Goal: Communication & Community: Answer question/provide support

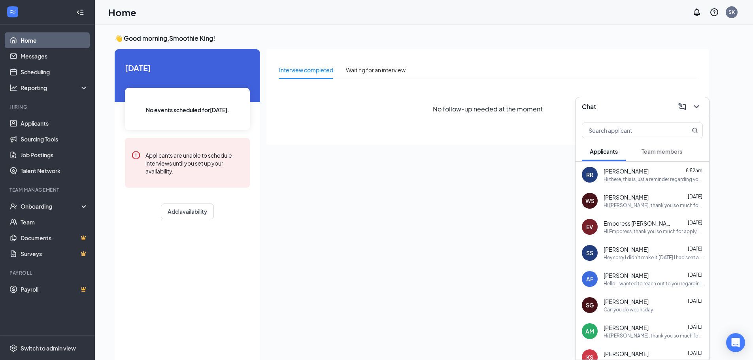
click at [658, 187] on div "RR Rosa Ramirez 8:52am Hi there, this is just a reminder regarding your intervi…" at bounding box center [643, 175] width 134 height 26
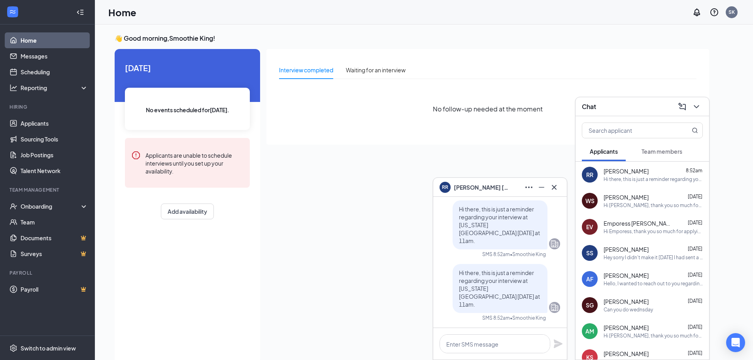
click at [615, 237] on div "EV Emporess Vickers Aug 23 Hi Emporess, thank you so much for applying to Smoot…" at bounding box center [643, 227] width 134 height 26
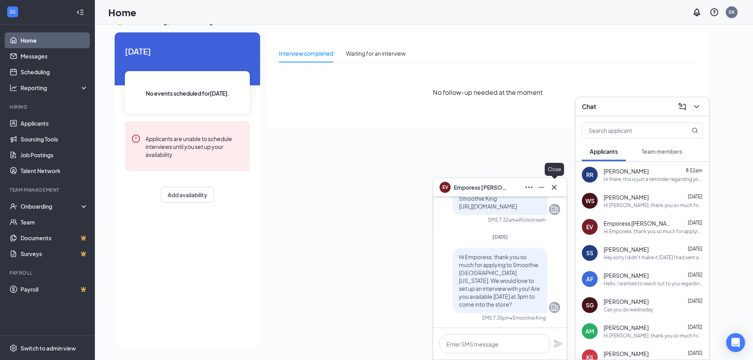
click at [557, 184] on icon "Cross" at bounding box center [554, 187] width 9 height 9
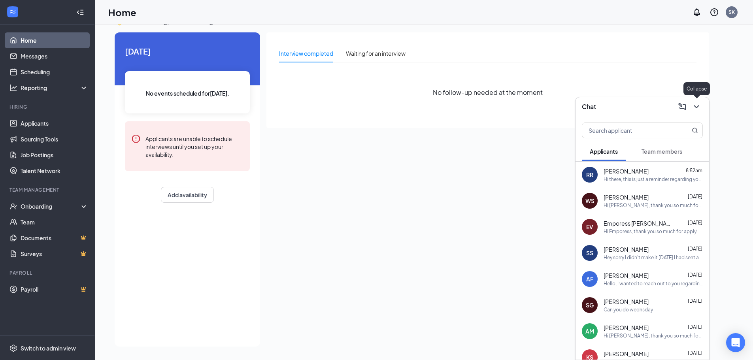
click at [699, 104] on icon "ChevronDown" at bounding box center [696, 106] width 9 height 9
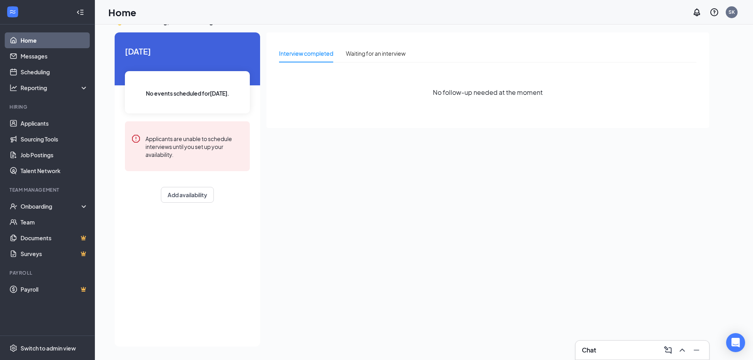
click at [10, 17] on div at bounding box center [13, 12] width 14 height 14
click at [83, 10] on div at bounding box center [80, 12] width 16 height 16
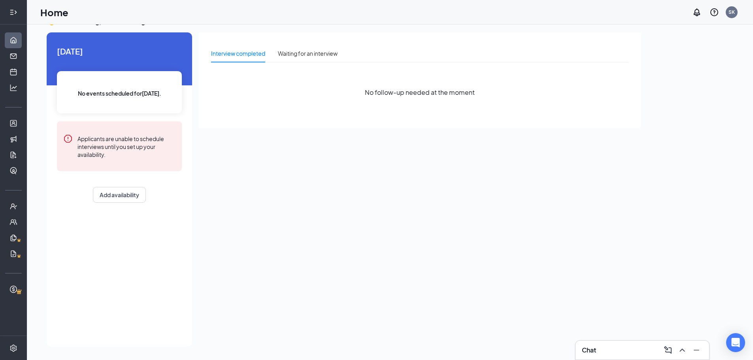
click at [14, 15] on icon "Expand" at bounding box center [13, 12] width 8 height 8
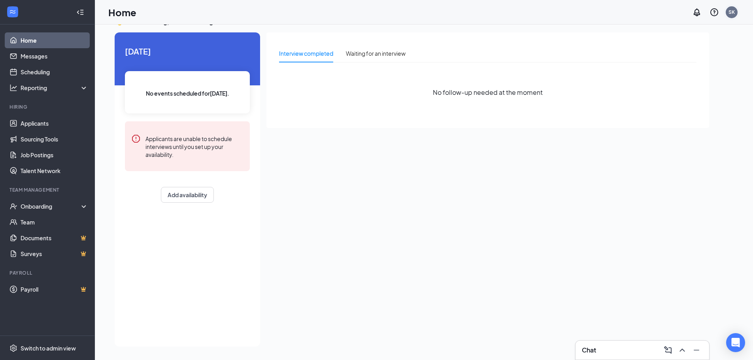
click at [734, 12] on div "SK" at bounding box center [732, 12] width 6 height 7
click at [665, 119] on div "Interview completed Waiting for an interview No follow-up needed at the moment" at bounding box center [488, 80] width 443 height 96
click at [655, 121] on div "Log out" at bounding box center [692, 121] width 85 height 8
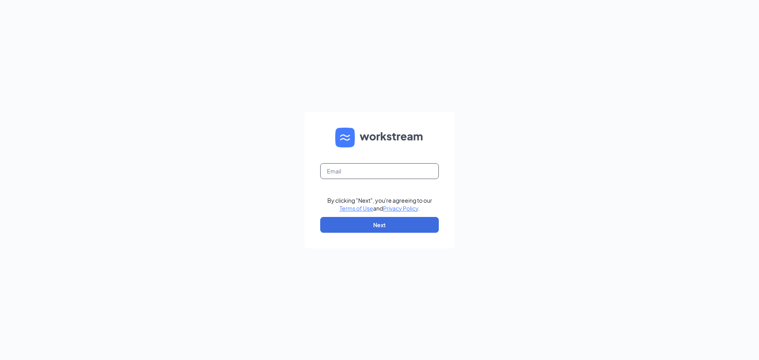
drag, startPoint x: 347, startPoint y: 179, endPoint x: 343, endPoint y: 177, distance: 4.4
click at [346, 179] on input "text" at bounding box center [379, 171] width 119 height 16
type input "[EMAIL_ADDRESS][DOMAIN_NAME]"
click at [404, 224] on button "Next" at bounding box center [379, 225] width 119 height 16
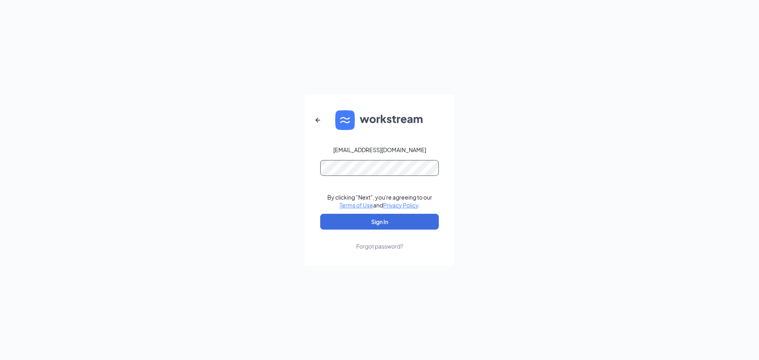
click at [320, 214] on button "Sign In" at bounding box center [379, 222] width 119 height 16
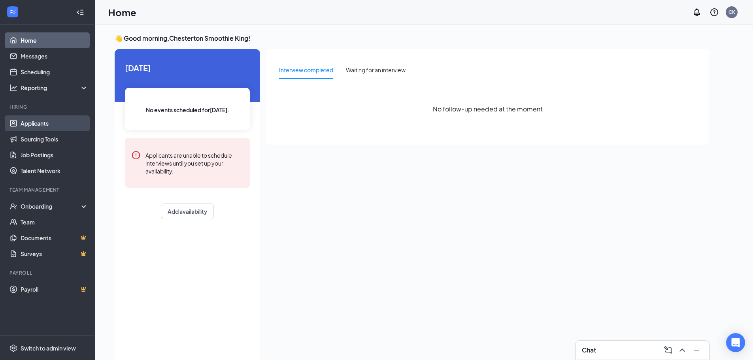
click at [31, 120] on link "Applicants" at bounding box center [55, 123] width 68 height 16
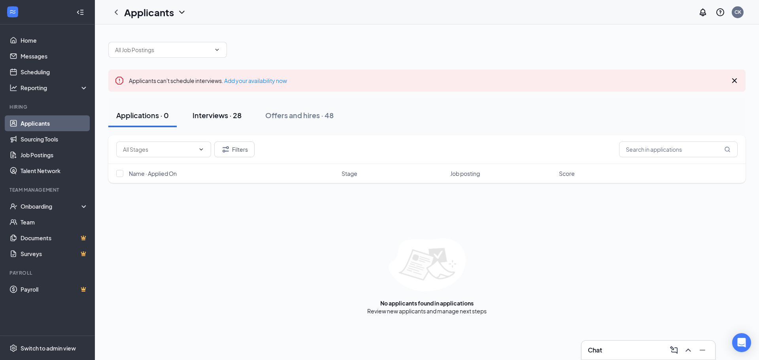
click at [200, 117] on div "Interviews · 28" at bounding box center [217, 115] width 49 height 10
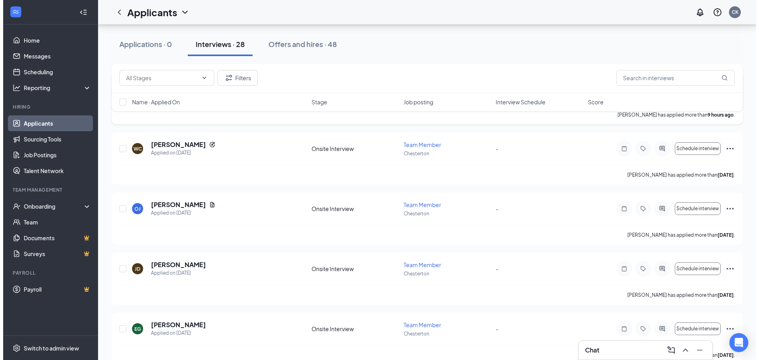
scroll to position [40, 0]
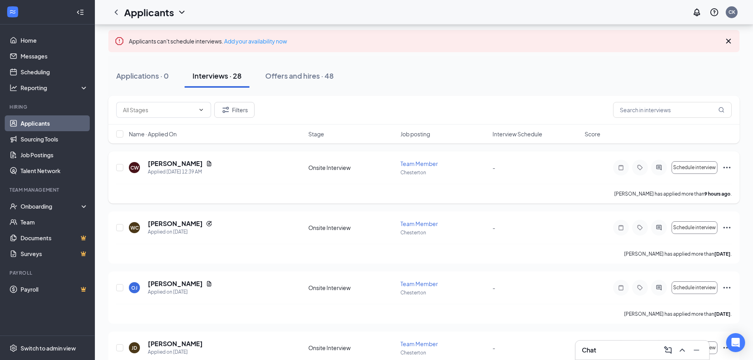
click at [177, 161] on h5 "[PERSON_NAME]" at bounding box center [175, 163] width 55 height 9
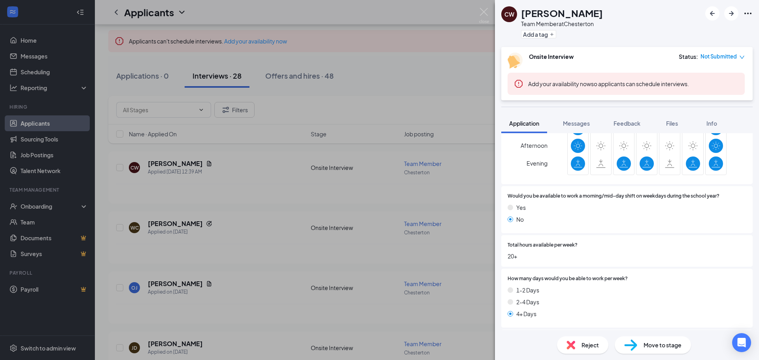
scroll to position [237, 0]
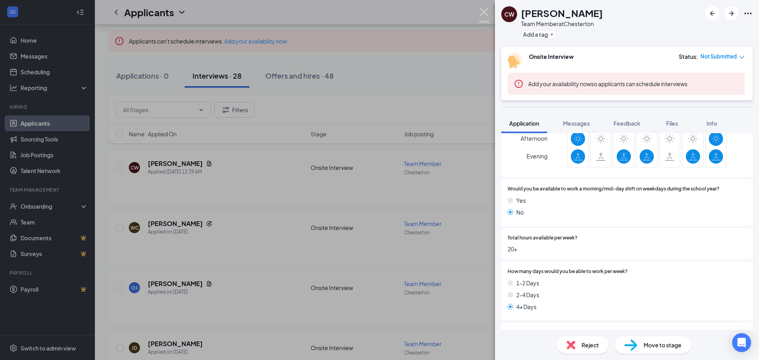
click at [485, 11] on img at bounding box center [484, 15] width 10 height 15
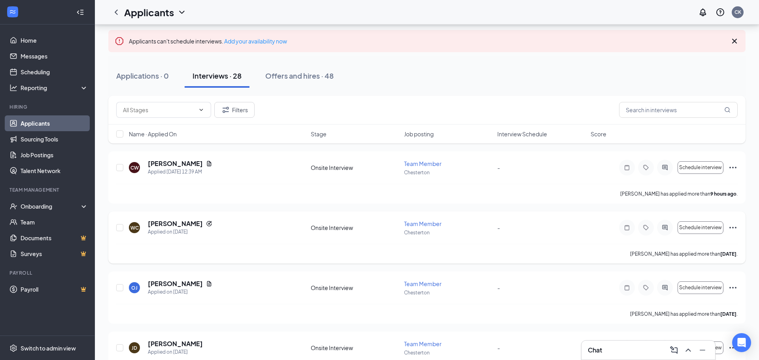
click at [168, 225] on h5 "[PERSON_NAME]" at bounding box center [175, 224] width 55 height 9
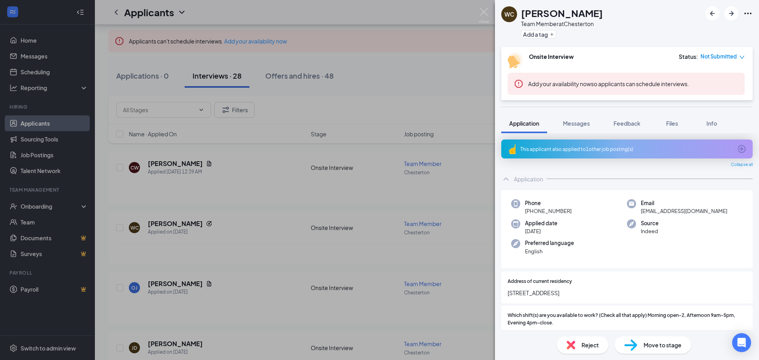
drag, startPoint x: 647, startPoint y: 224, endPoint x: 680, endPoint y: 184, distance: 51.7
drag, startPoint x: 680, startPoint y: 184, endPoint x: 695, endPoint y: 184, distance: 14.6
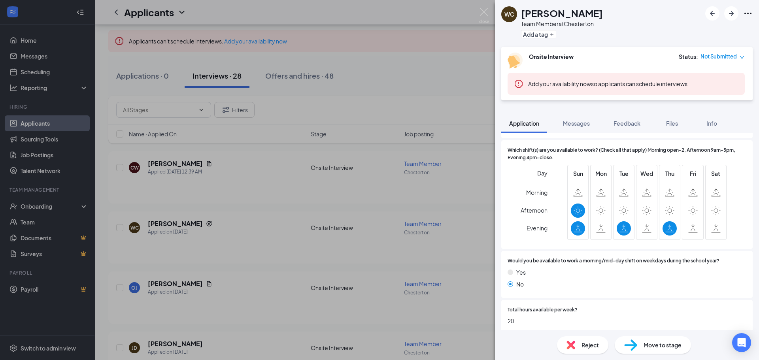
scroll to position [170, 0]
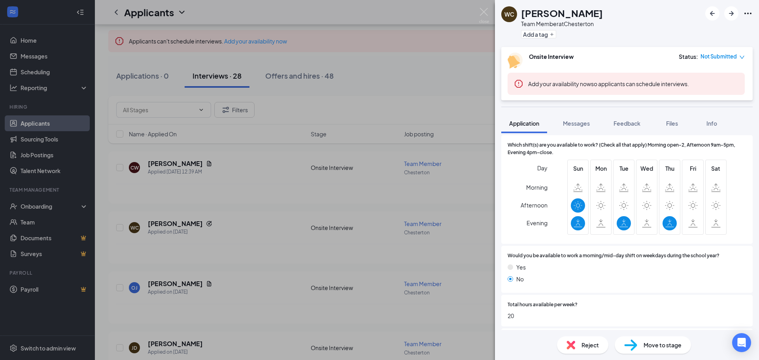
drag, startPoint x: 622, startPoint y: 282, endPoint x: 433, endPoint y: 78, distance: 278.5
drag, startPoint x: 433, startPoint y: 78, endPoint x: 484, endPoint y: 11, distance: 84.0
click at [489, 10] on img at bounding box center [484, 15] width 10 height 15
click at [484, 11] on img at bounding box center [484, 15] width 10 height 15
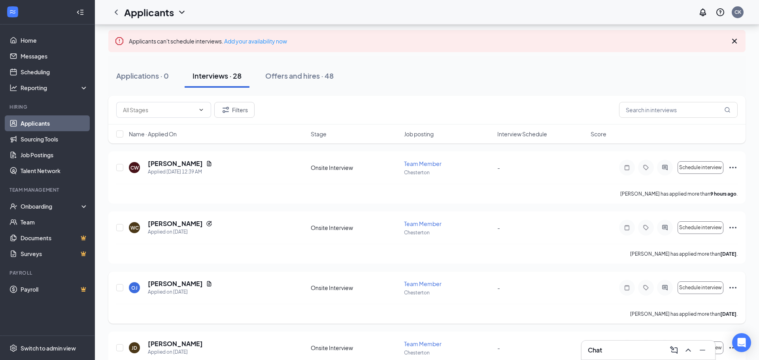
click at [176, 283] on h5 "[PERSON_NAME]" at bounding box center [175, 284] width 55 height 9
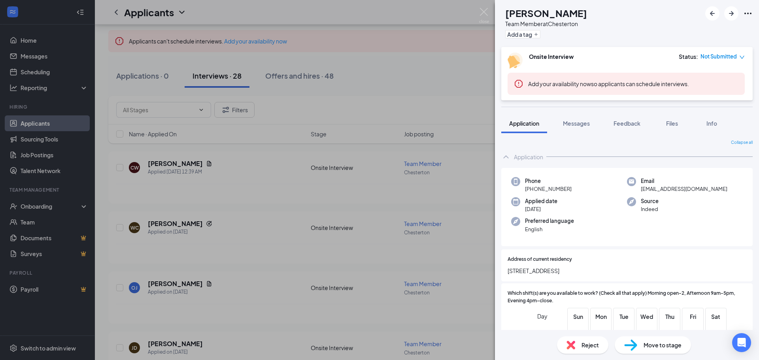
drag, startPoint x: 588, startPoint y: 271, endPoint x: 567, endPoint y: 271, distance: 20.6
click at [567, 271] on span "[STREET_ADDRESS]" at bounding box center [627, 271] width 239 height 9
click at [425, 197] on div "OJ [PERSON_NAME] Team Member at Chesterton Add a tag Onsite Interview Status : …" at bounding box center [379, 180] width 759 height 360
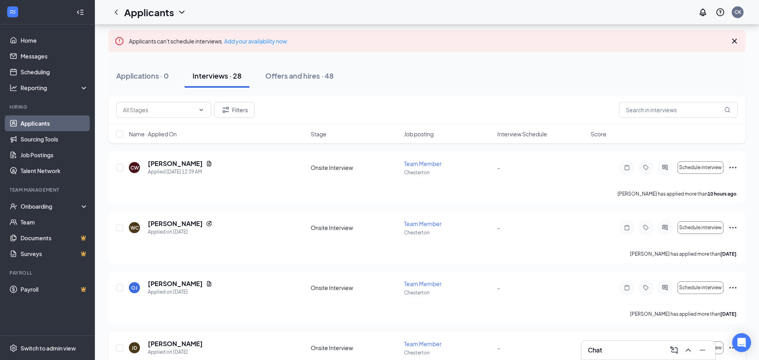
click at [180, 186] on div "[PERSON_NAME] has applied more than 10 hours ago ." at bounding box center [427, 194] width 622 height 20
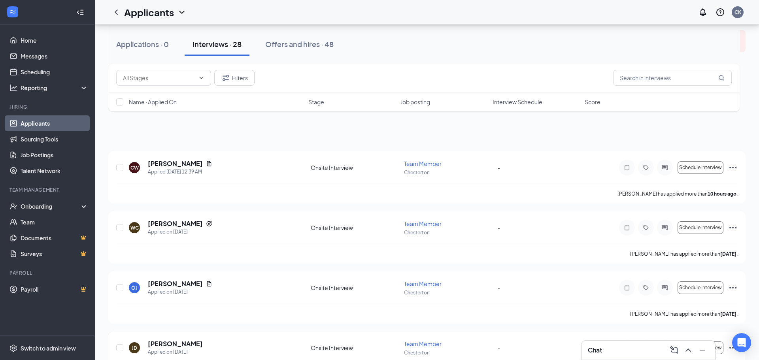
scroll to position [198, 0]
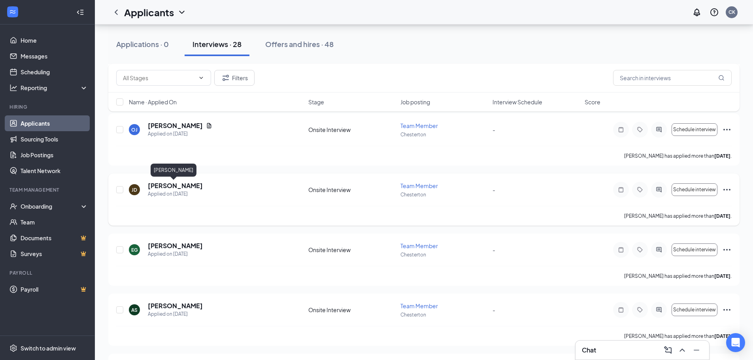
click at [165, 186] on h5 "[PERSON_NAME]" at bounding box center [175, 186] width 55 height 9
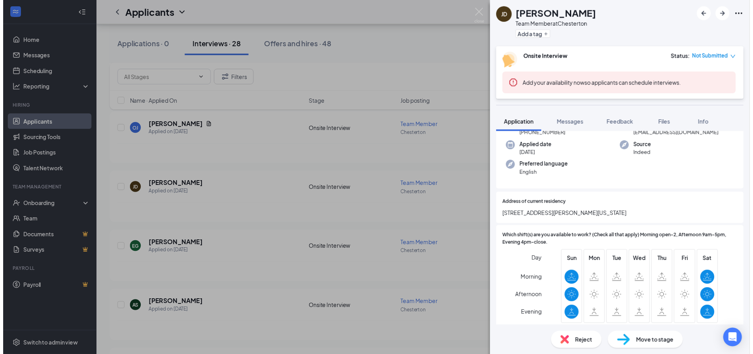
scroll to position [119, 0]
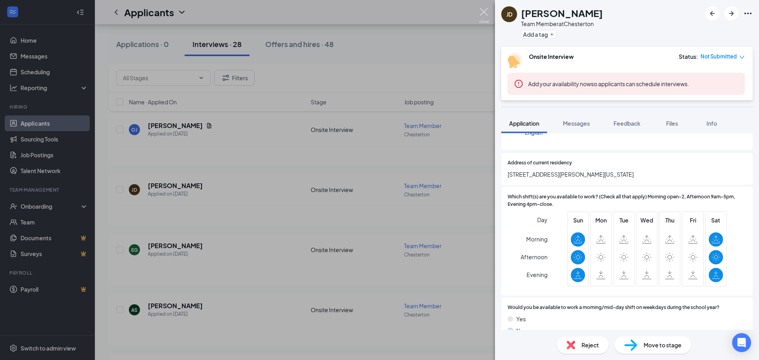
click at [483, 13] on img at bounding box center [484, 15] width 10 height 15
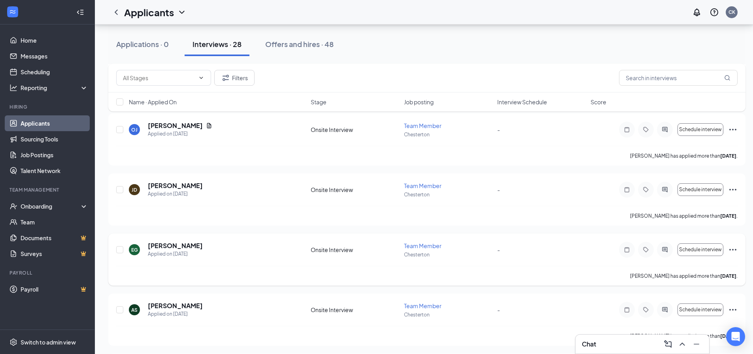
click at [191, 164] on div "[PERSON_NAME] has applied more than [DATE] ." at bounding box center [427, 156] width 622 height 20
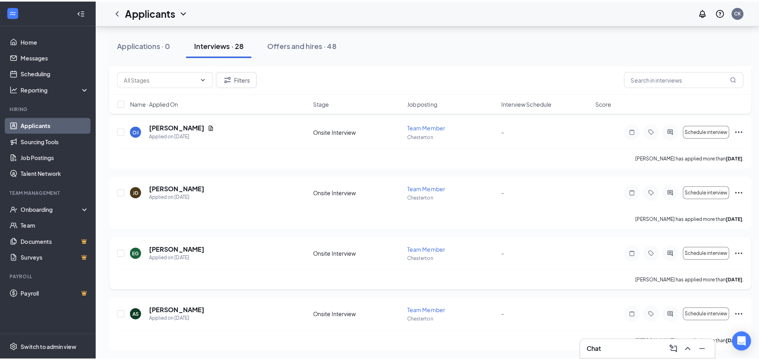
scroll to position [277, 0]
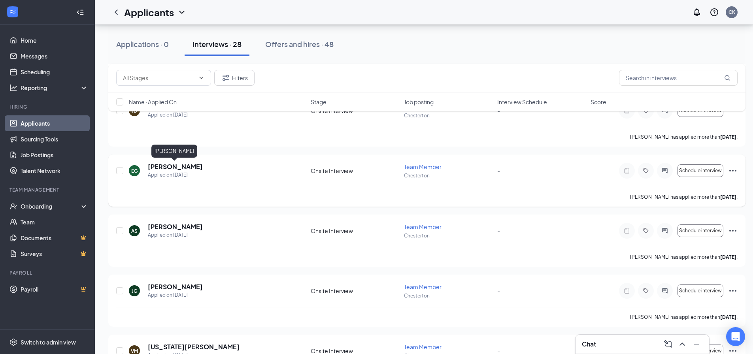
click at [178, 168] on h5 "[PERSON_NAME]" at bounding box center [175, 167] width 55 height 9
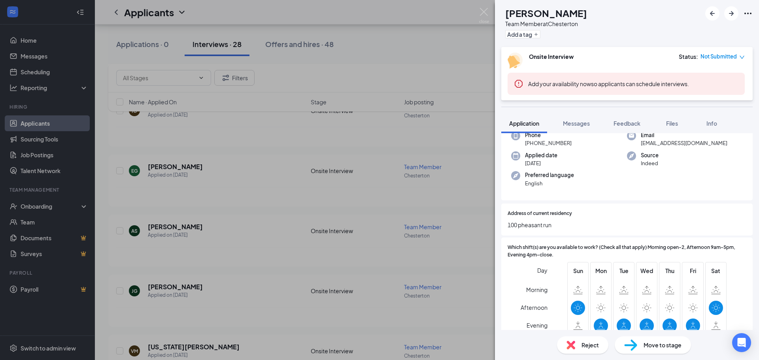
scroll to position [119, 0]
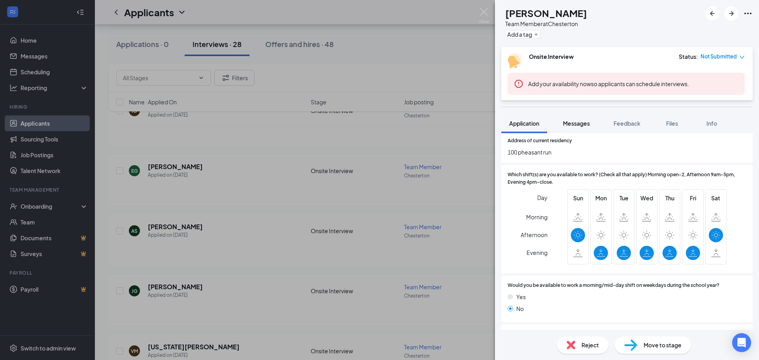
click at [585, 121] on span "Messages" at bounding box center [576, 123] width 27 height 7
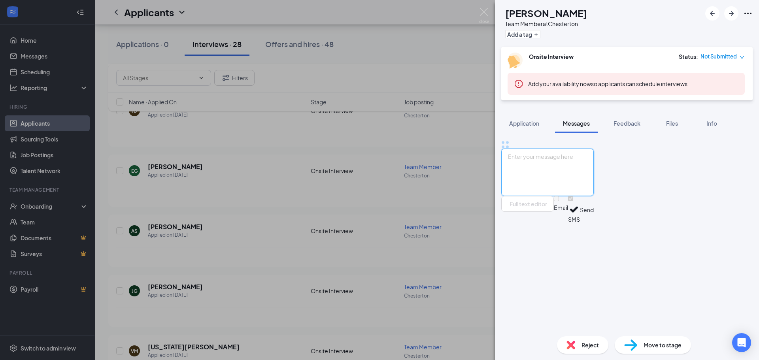
click at [588, 196] on textarea at bounding box center [548, 172] width 93 height 47
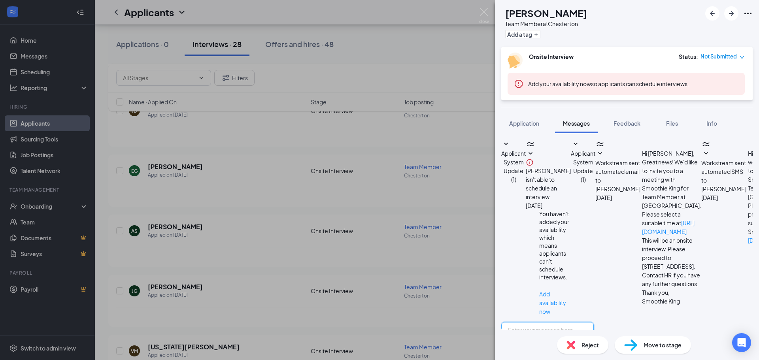
scroll to position [177, 0]
click at [546, 322] on textarea at bounding box center [548, 345] width 93 height 47
click at [594, 322] on textarea at bounding box center [548, 345] width 93 height 47
click at [592, 322] on textarea at bounding box center [548, 345] width 93 height 47
type textarea "h"
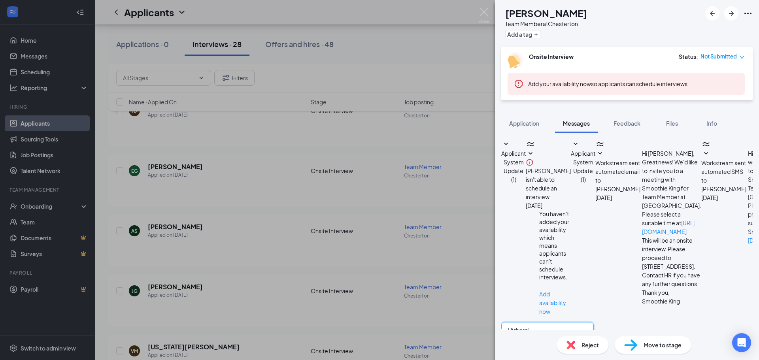
click at [554, 322] on textarea "Hi there!" at bounding box center [548, 345] width 93 height 47
click at [594, 322] on textarea "Hi there! We notice that you have applied to Smoothie King [PERSON_NAME] recent…" at bounding box center [548, 345] width 93 height 47
click at [541, 322] on textarea "Hi there! We notice that you have applied to Smoothie King [PERSON_NAME] recent…" at bounding box center [548, 345] width 93 height 47
click at [594, 322] on textarea "Hi there! We notice that you have applied to Smoothie King [PERSON_NAME] recent…" at bounding box center [548, 345] width 93 height 47
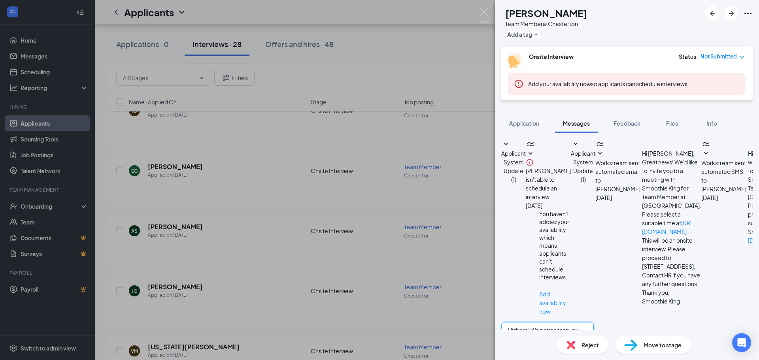
click at [594, 322] on textarea "Hi there! We notice that you have applied to Smoothie King [PERSON_NAME] recent…" at bounding box center [548, 345] width 93 height 47
click at [574, 322] on textarea "Hi there! We notice that you have applied to Smoothie King [PERSON_NAME] recent…" at bounding box center [548, 345] width 93 height 47
click at [594, 322] on textarea "Hi there! We notice that you have applied to Smoothie King [PERSON_NAME] recent…" at bounding box center [548, 345] width 93 height 47
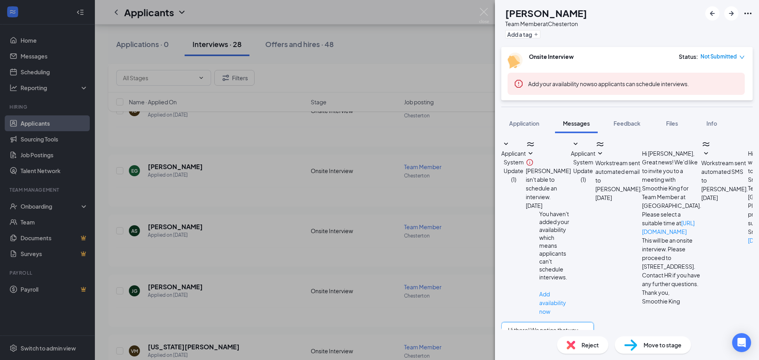
drag, startPoint x: 594, startPoint y: 295, endPoint x: 518, endPoint y: 259, distance: 84.1
click at [518, 322] on textarea "Hi there! We notice that you have applied to Smoothie King [PERSON_NAME] recent…" at bounding box center [548, 345] width 93 height 47
click at [594, 322] on textarea "Hi there! We notice that you have applied to Smoothie King [PERSON_NAME] recent…" at bounding box center [548, 345] width 93 height 47
type textarea "Hi there! We notice that you have applied to Smoothie King [PERSON_NAME] recent…"
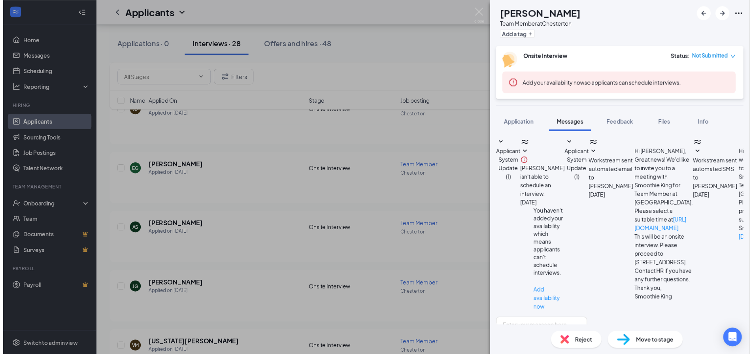
scroll to position [262, 0]
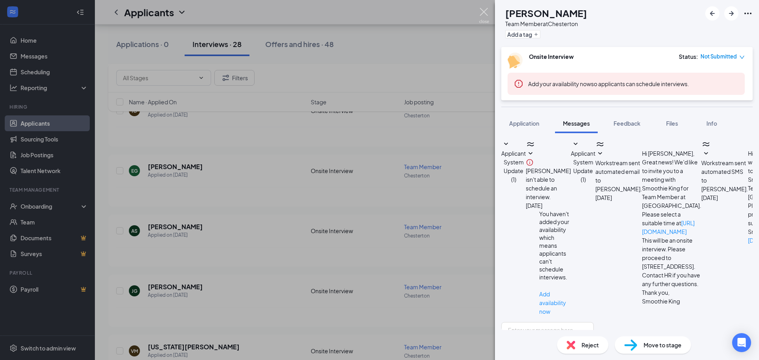
drag, startPoint x: 484, startPoint y: 12, endPoint x: 484, endPoint y: 24, distance: 11.9
click at [484, 12] on img at bounding box center [484, 15] width 10 height 15
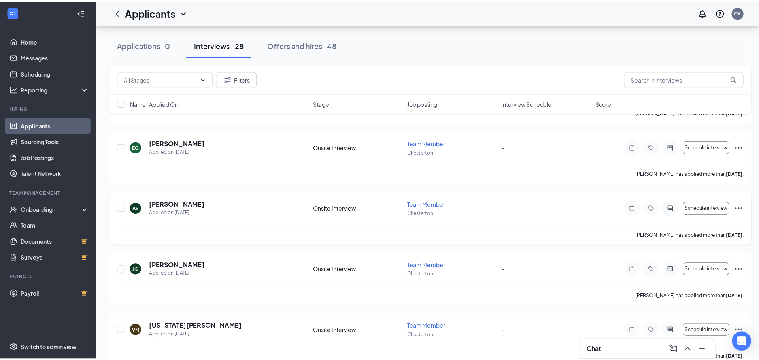
scroll to position [316, 0]
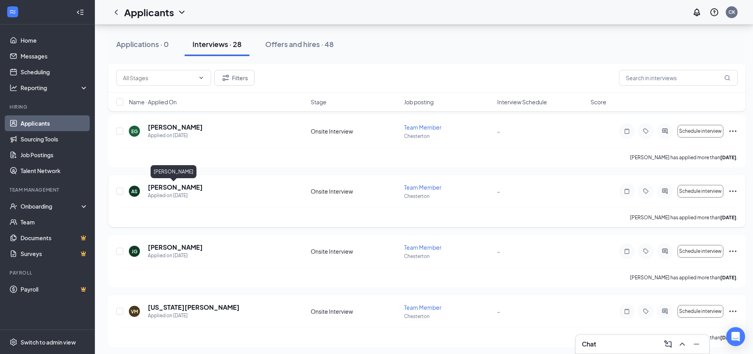
click at [176, 184] on h5 "[PERSON_NAME]" at bounding box center [175, 187] width 55 height 9
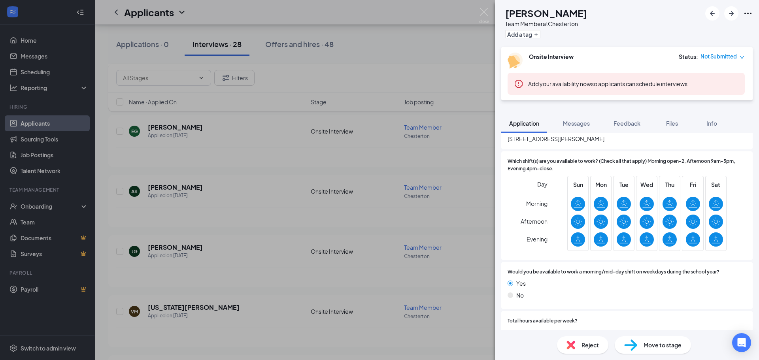
scroll to position [119, 0]
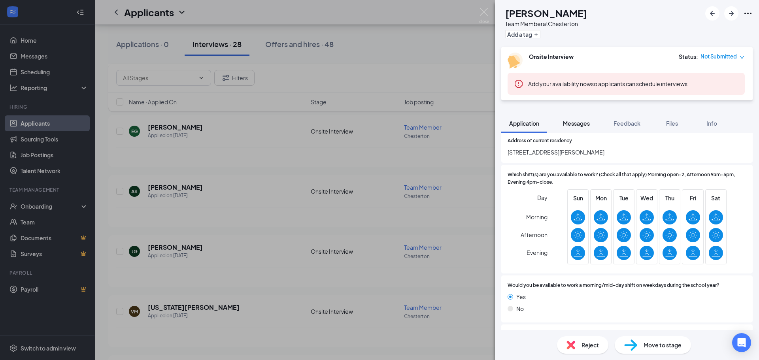
click at [582, 121] on span "Messages" at bounding box center [576, 123] width 27 height 7
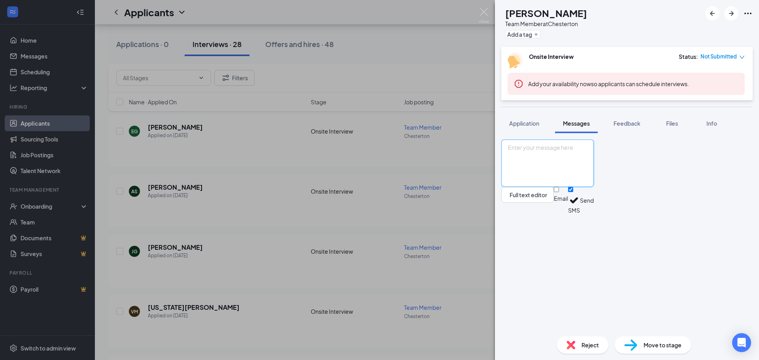
click at [566, 187] on textarea at bounding box center [548, 163] width 93 height 47
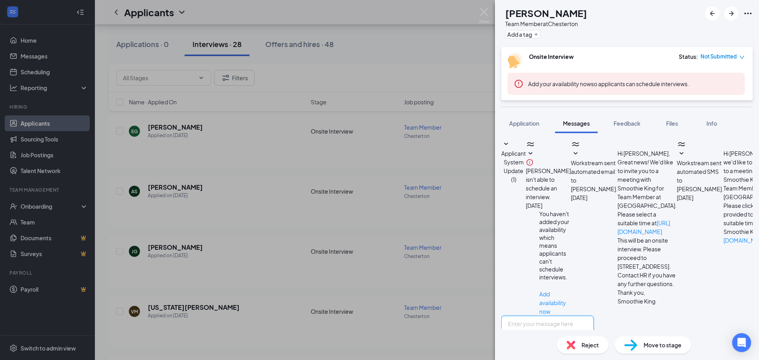
scroll to position [108, 0]
paste textarea "Hi there! We notice that you have applied to Smoothie King [PERSON_NAME] recent…"
drag, startPoint x: 579, startPoint y: 291, endPoint x: 695, endPoint y: 283, distance: 116.6
click at [594, 316] on textarea "Hi there! We notice that you have applied to Smoothie King [PERSON_NAME] recent…" at bounding box center [548, 339] width 93 height 47
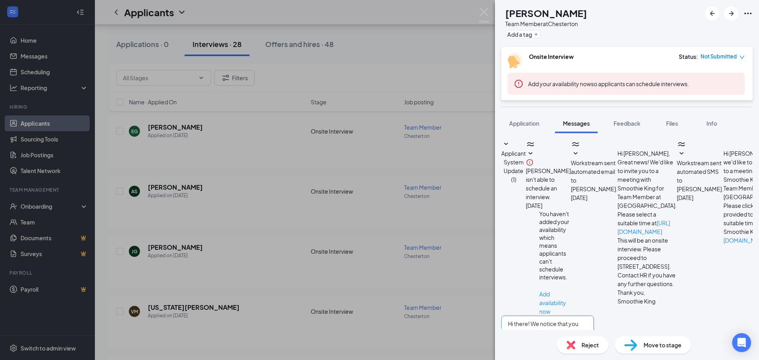
type textarea "Hi there! We notice that you have applied to Smoothie King [PERSON_NAME] recent…"
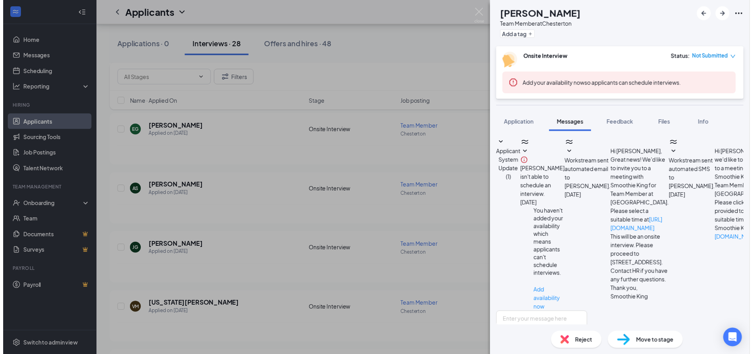
scroll to position [193, 0]
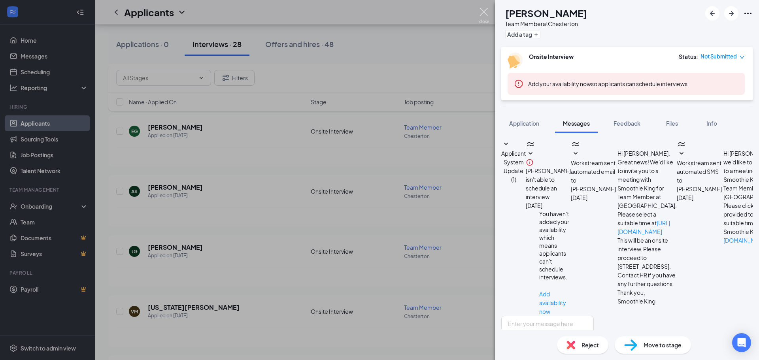
click at [486, 12] on img at bounding box center [484, 15] width 10 height 15
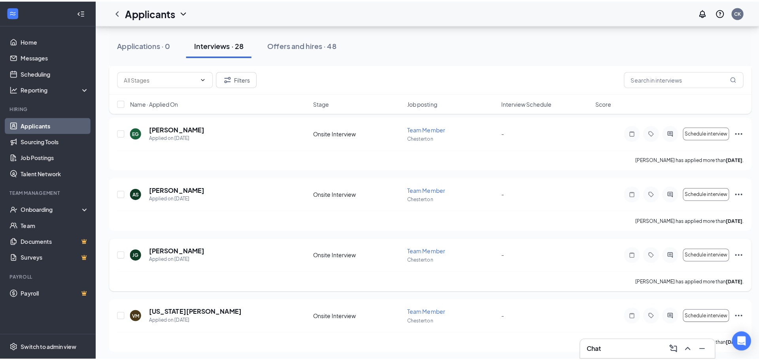
scroll to position [356, 0]
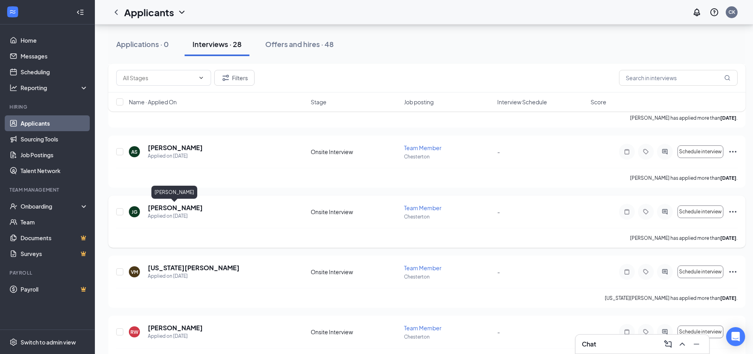
click at [183, 208] on h5 "[PERSON_NAME]" at bounding box center [175, 208] width 55 height 9
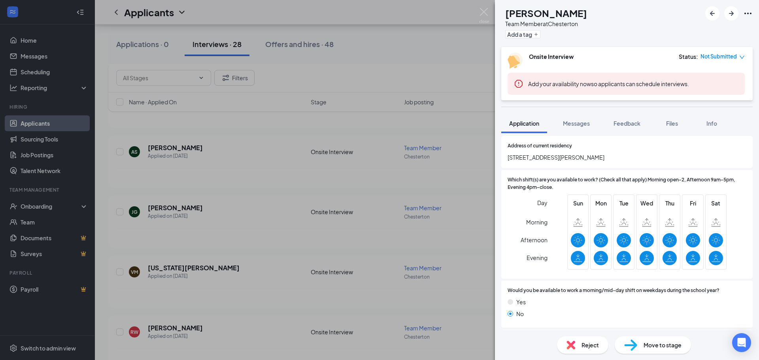
scroll to position [119, 0]
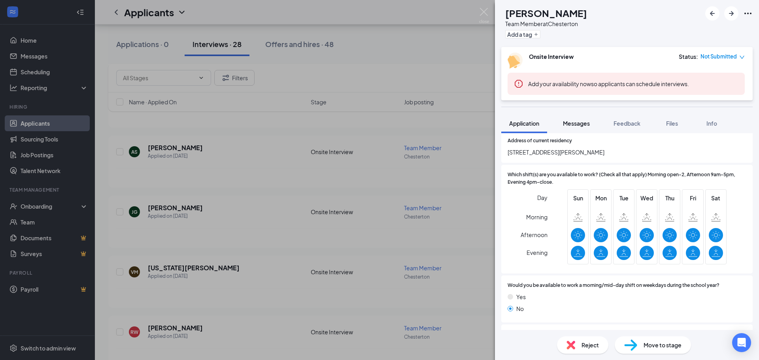
click at [578, 123] on span "Messages" at bounding box center [576, 123] width 27 height 7
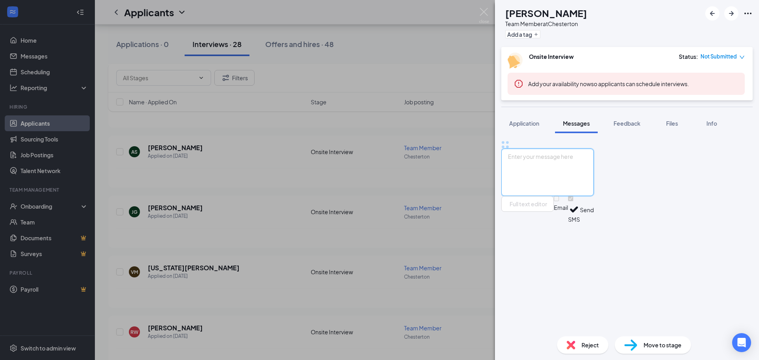
click at [589, 196] on textarea at bounding box center [548, 172] width 93 height 47
click at [547, 196] on textarea at bounding box center [548, 172] width 93 height 47
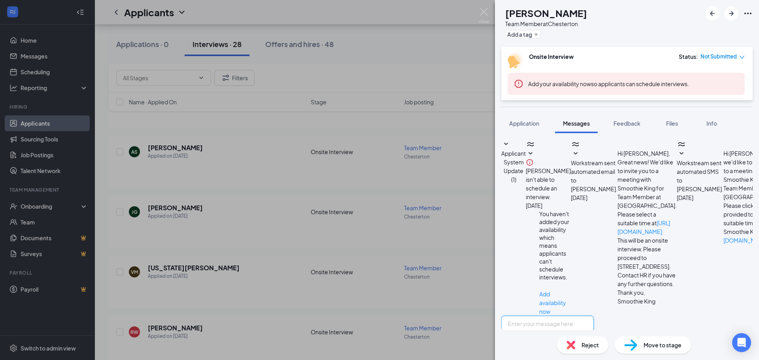
scroll to position [48, 0]
click at [548, 316] on textarea at bounding box center [548, 339] width 93 height 47
paste textarea "Hi there! We notice that you have applied to Smoothie King [PERSON_NAME] recent…"
type textarea "Hi there! We notice that you have applied to Smoothie King [PERSON_NAME] recent…"
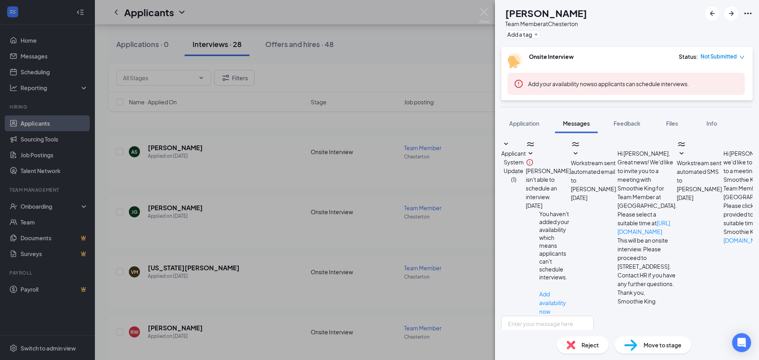
scroll to position [133, 0]
click at [484, 11] on img at bounding box center [484, 15] width 10 height 15
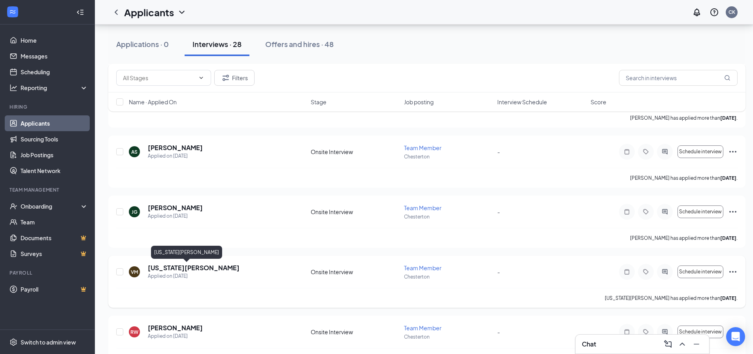
click at [185, 268] on h5 "[US_STATE][PERSON_NAME]" at bounding box center [194, 268] width 92 height 9
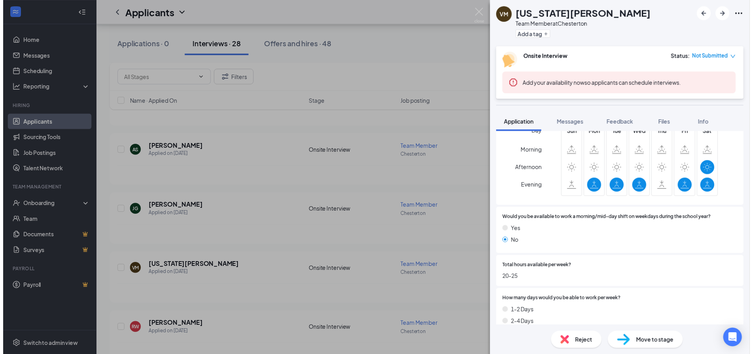
scroll to position [198, 0]
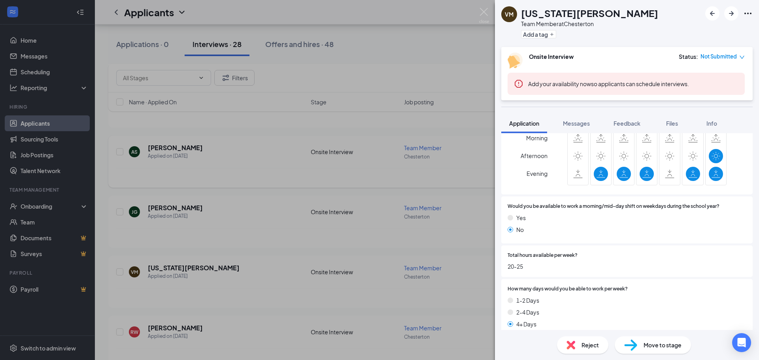
click at [343, 143] on div "VM [US_STATE][PERSON_NAME] Team Member at [GEOGRAPHIC_DATA] Add a tag Onsite In…" at bounding box center [379, 180] width 759 height 360
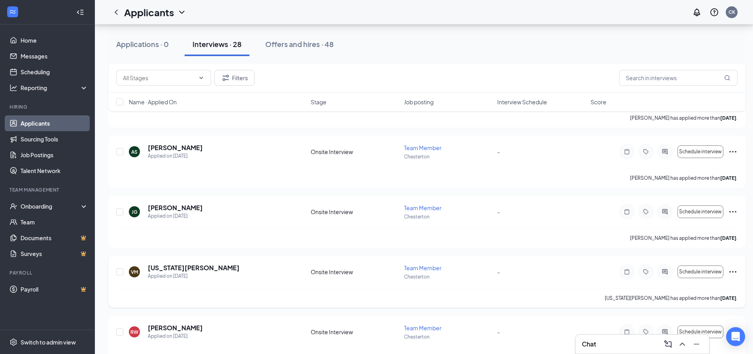
click at [180, 268] on h5 "[US_STATE][PERSON_NAME]" at bounding box center [194, 268] width 92 height 9
click at [176, 265] on h5 "[US_STATE][PERSON_NAME]" at bounding box center [194, 268] width 92 height 9
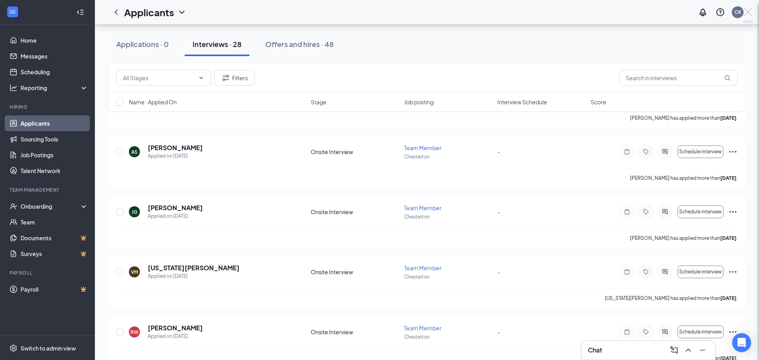
click at [183, 271] on div "VM [US_STATE][PERSON_NAME] Team Member at [GEOGRAPHIC_DATA] Add a tag Onsite In…" at bounding box center [379, 180] width 759 height 360
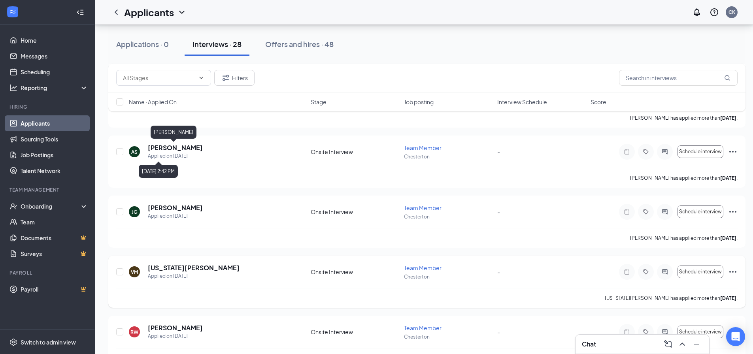
click at [183, 264] on h5 "[US_STATE][PERSON_NAME]" at bounding box center [194, 268] width 92 height 9
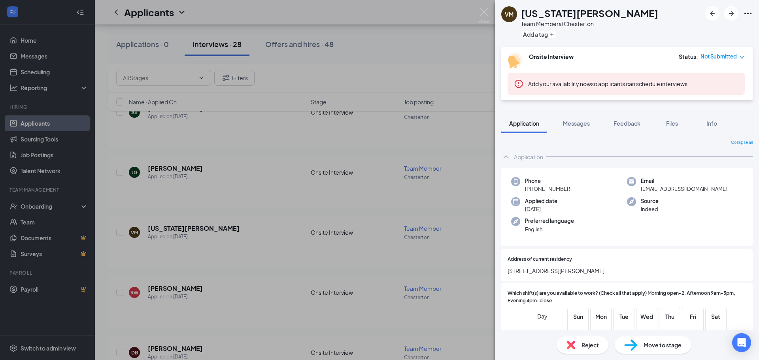
click at [571, 124] on span "Messages" at bounding box center [576, 123] width 27 height 7
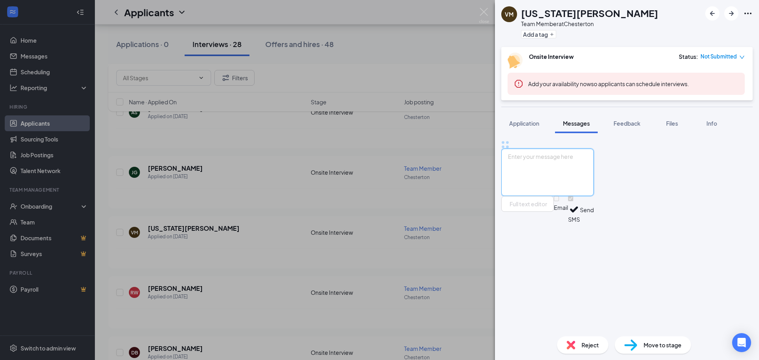
click at [580, 196] on textarea at bounding box center [548, 172] width 93 height 47
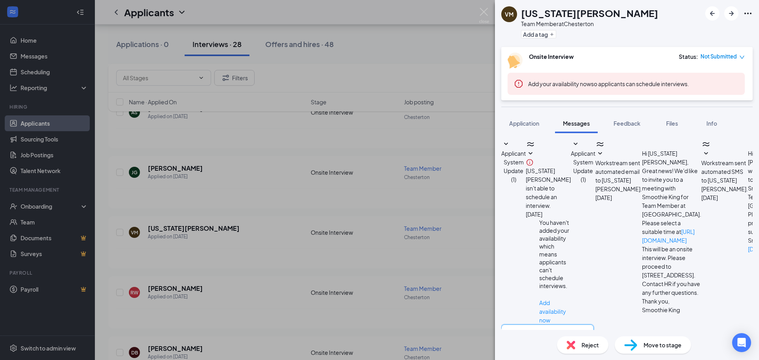
scroll to position [151, 0]
paste textarea "Hi there! We notice that you have applied to Smoothie King [PERSON_NAME] recent…"
type textarea "Hi there! We notice that you have applied to Smoothie King [PERSON_NAME] recent…"
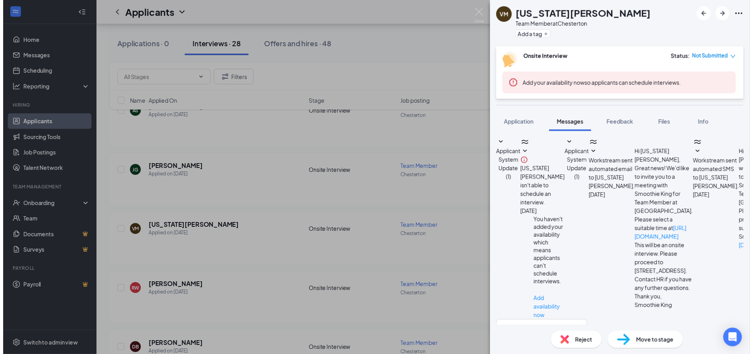
scroll to position [236, 0]
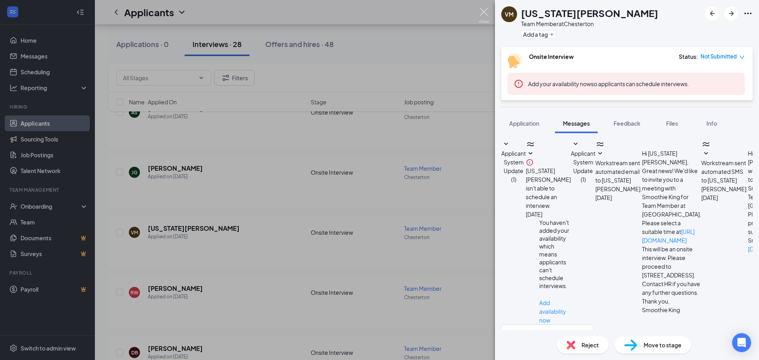
click at [487, 13] on img at bounding box center [484, 15] width 10 height 15
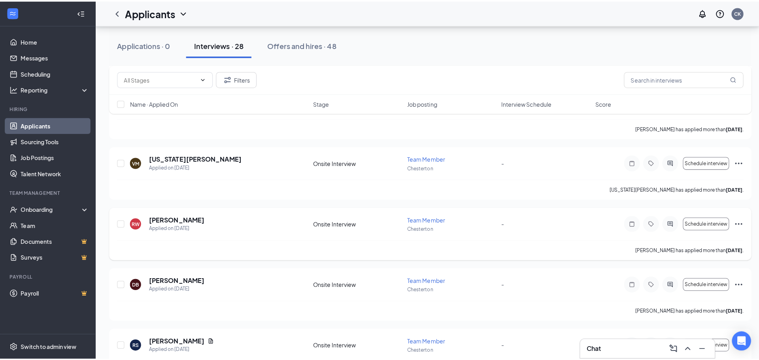
scroll to position [475, 0]
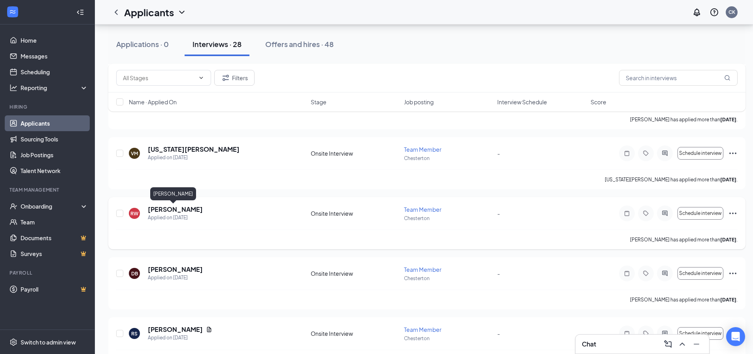
click at [165, 209] on h5 "[PERSON_NAME]" at bounding box center [175, 209] width 55 height 9
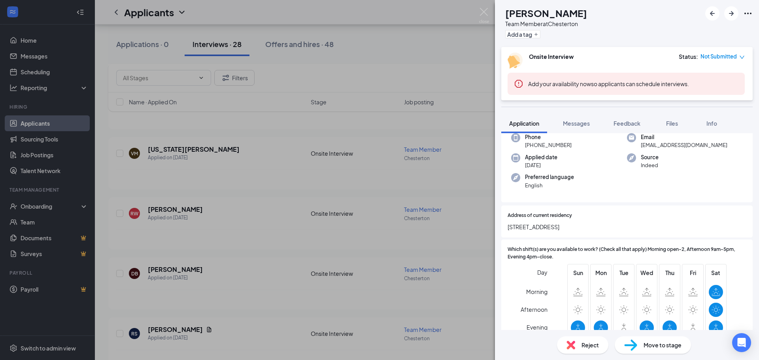
scroll to position [119, 0]
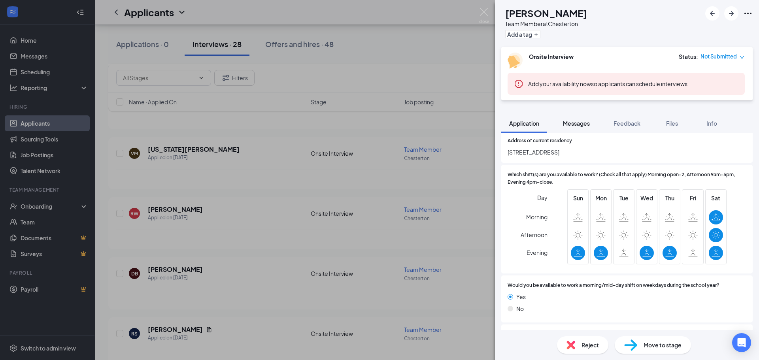
click at [578, 121] on span "Messages" at bounding box center [576, 123] width 27 height 7
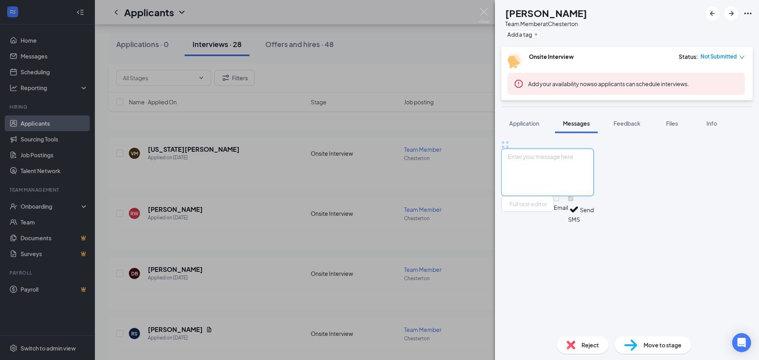
click at [531, 196] on textarea at bounding box center [548, 172] width 93 height 47
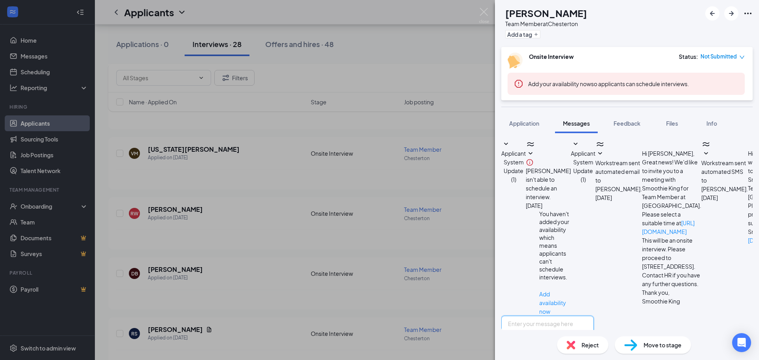
scroll to position [91, 0]
paste textarea "Hi there! We notice that you have applied to Smoothie King [PERSON_NAME] recent…"
type textarea "Hi there! We notice that you have applied to Smoothie King [PERSON_NAME] recent…"
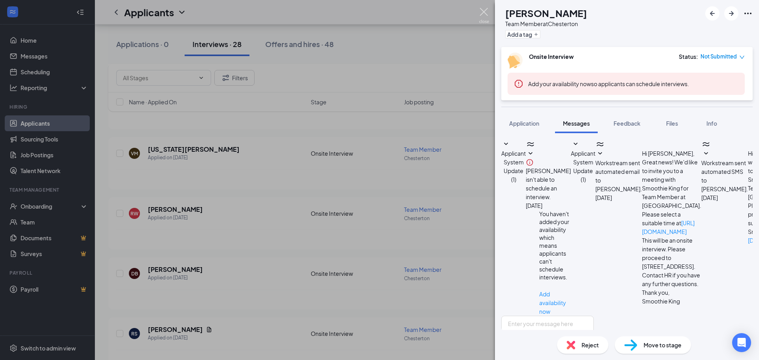
click at [483, 12] on img at bounding box center [484, 15] width 10 height 15
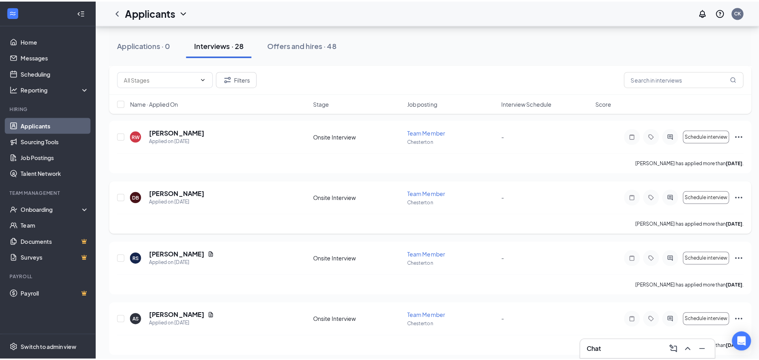
scroll to position [593, 0]
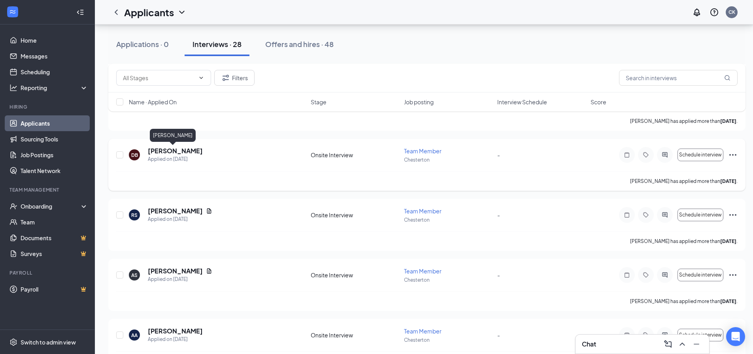
click at [171, 152] on h5 "[PERSON_NAME]" at bounding box center [175, 151] width 55 height 9
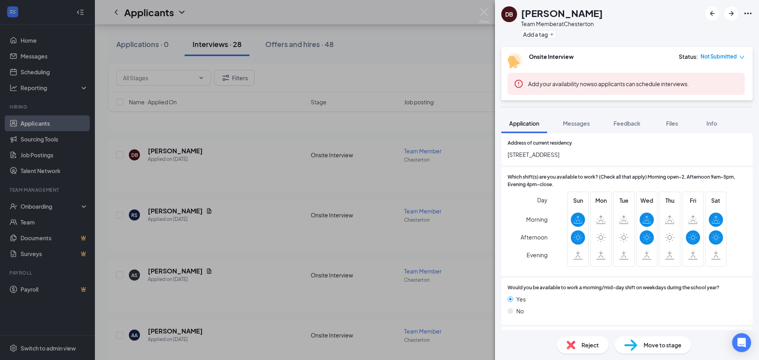
scroll to position [119, 0]
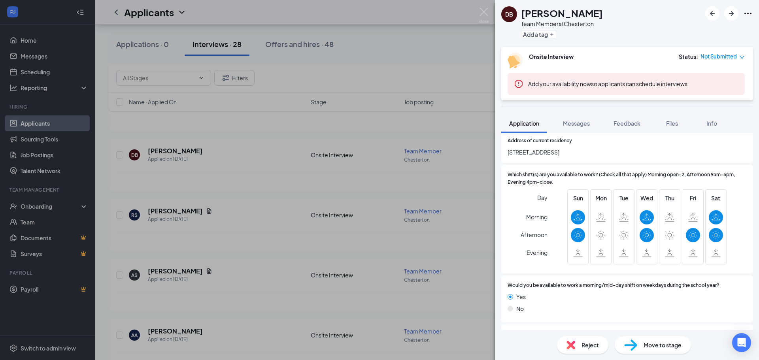
click at [477, 17] on div "DB [PERSON_NAME] Team Member at Chesterton Add a tag Onsite Interview Status : …" at bounding box center [379, 180] width 759 height 360
click at [481, 15] on div "Applicants CK" at bounding box center [427, 12] width 664 height 25
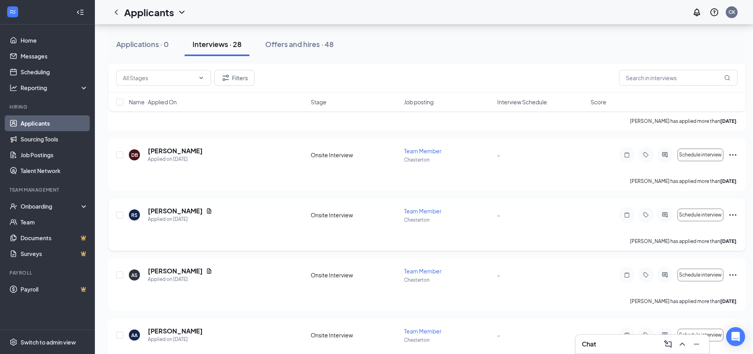
click at [175, 208] on h5 "[PERSON_NAME]" at bounding box center [175, 211] width 55 height 9
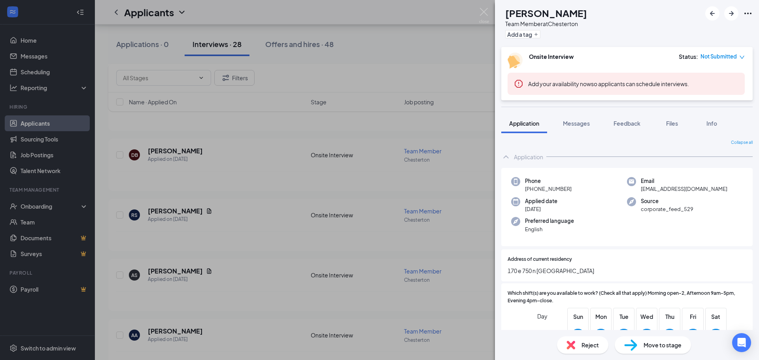
scroll to position [79, 0]
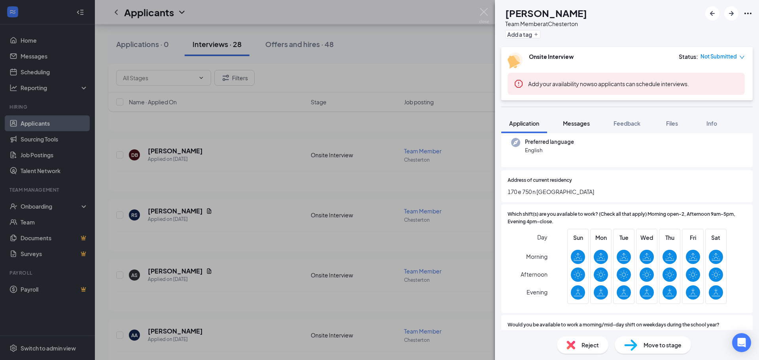
click at [577, 120] on span "Messages" at bounding box center [576, 123] width 27 height 7
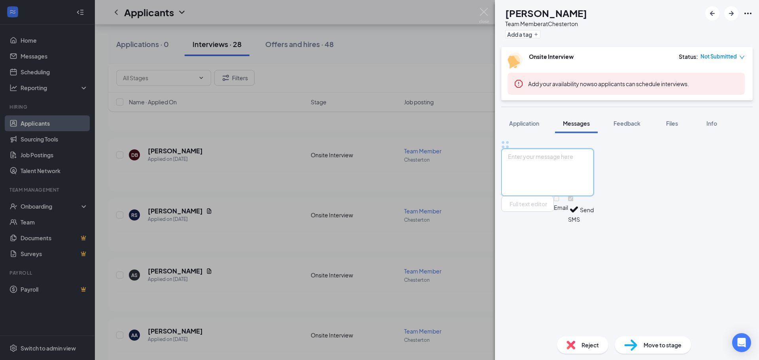
click at [592, 196] on textarea at bounding box center [548, 172] width 93 height 47
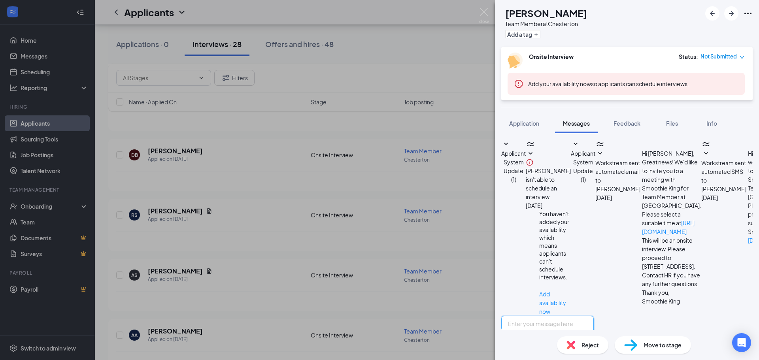
scroll to position [91, 0]
paste textarea "Hi there! We notice that you have applied to Smoothie King [PERSON_NAME] recent…"
type textarea "Hi there! We notice that you have applied to Smoothie King [PERSON_NAME] recent…"
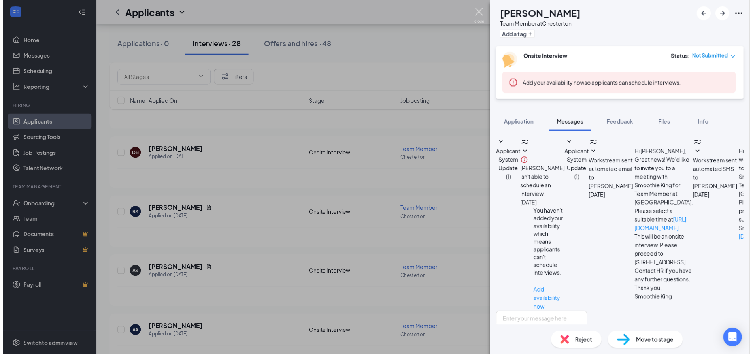
scroll to position [176, 0]
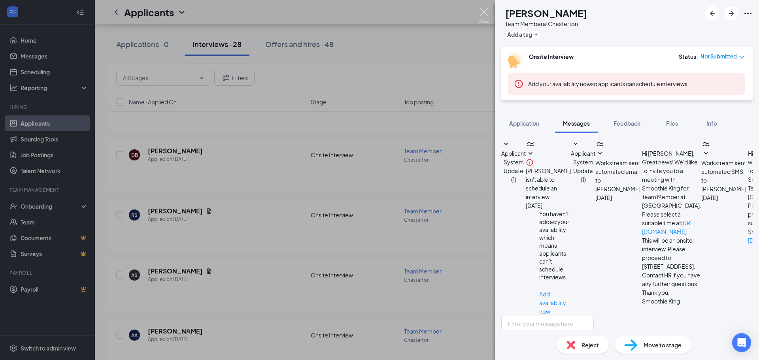
click at [483, 12] on img at bounding box center [484, 15] width 10 height 15
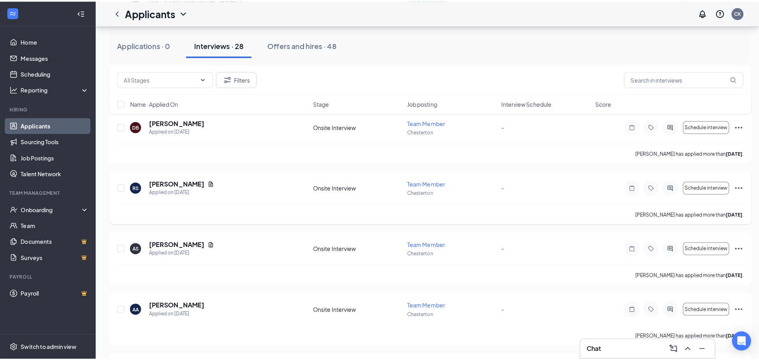
scroll to position [672, 0]
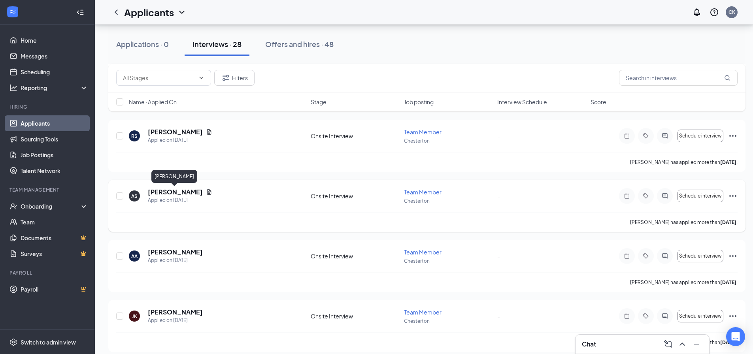
click at [169, 191] on h5 "[PERSON_NAME]" at bounding box center [175, 192] width 55 height 9
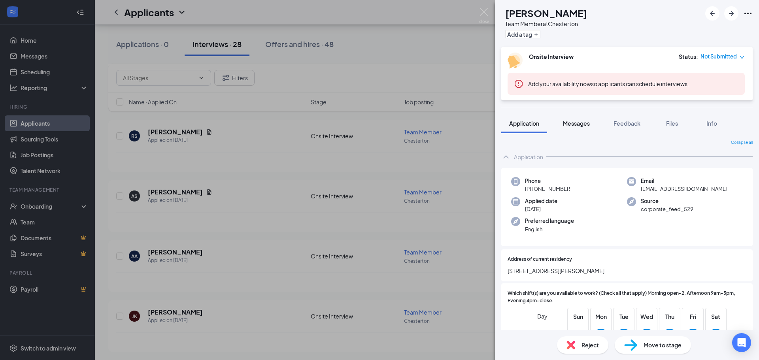
click at [579, 121] on span "Messages" at bounding box center [576, 123] width 27 height 7
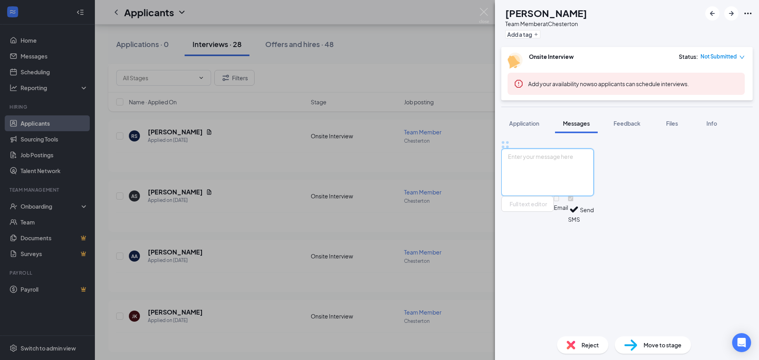
click at [553, 196] on textarea at bounding box center [548, 172] width 93 height 47
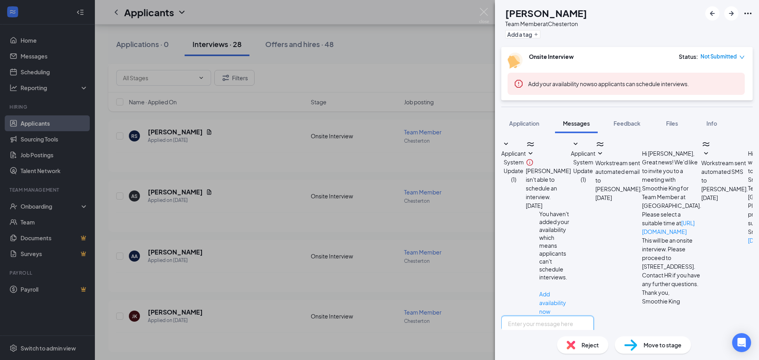
scroll to position [99, 0]
click at [583, 316] on textarea at bounding box center [548, 339] width 93 height 47
paste textarea "Hi there! We notice that you have applied to Smoothie King [PERSON_NAME] recent…"
type textarea "Hi there! We notice that you have applied to Smoothie King [PERSON_NAME] recent…"
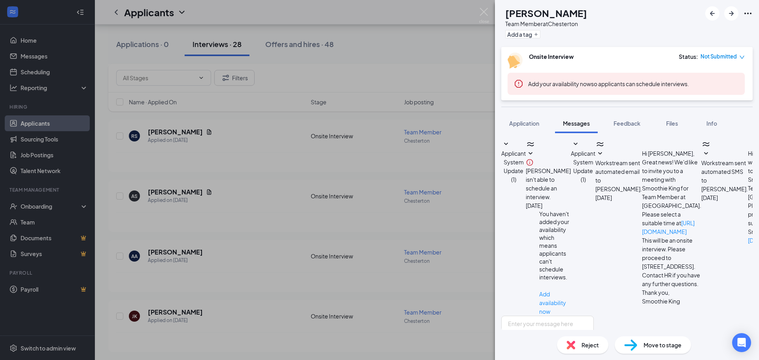
scroll to position [185, 0]
click at [483, 10] on img at bounding box center [484, 15] width 10 height 15
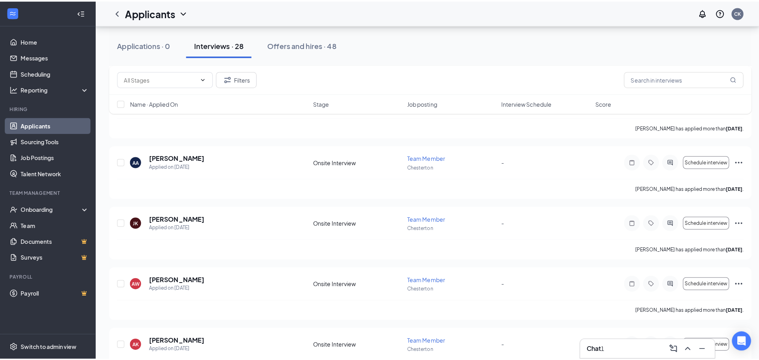
scroll to position [791, 0]
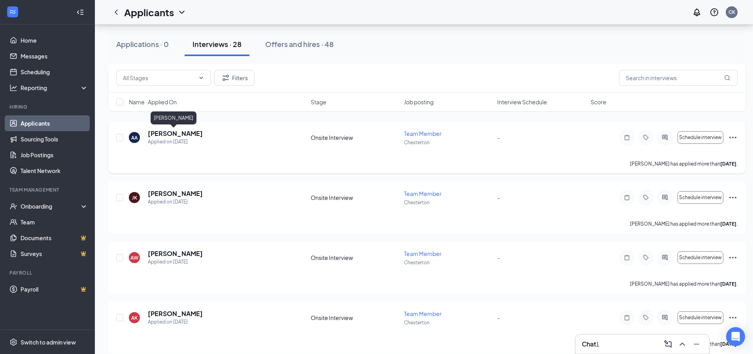
click at [176, 133] on h5 "[PERSON_NAME]" at bounding box center [175, 133] width 55 height 9
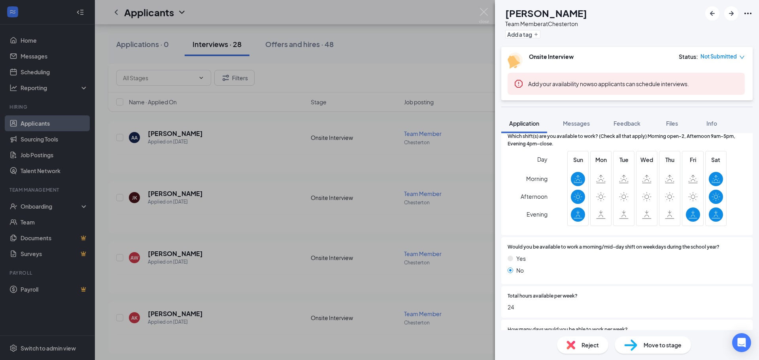
scroll to position [158, 0]
click at [483, 13] on img at bounding box center [484, 15] width 10 height 15
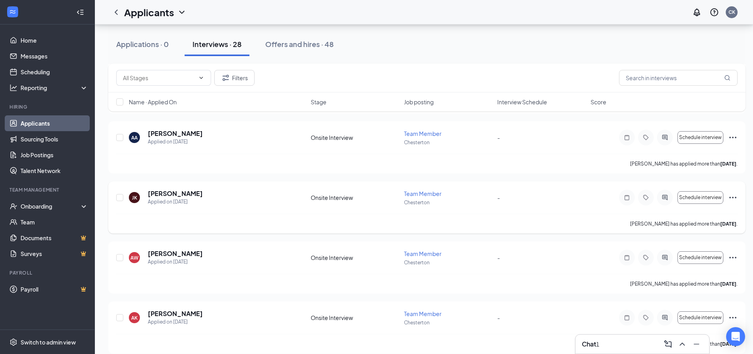
click at [172, 195] on h5 "[PERSON_NAME]" at bounding box center [175, 193] width 55 height 9
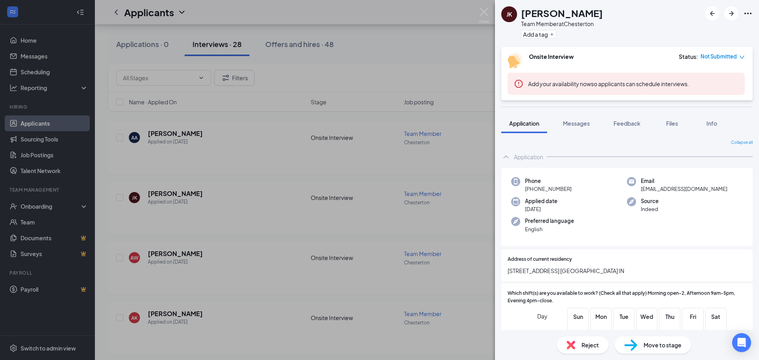
scroll to position [79, 0]
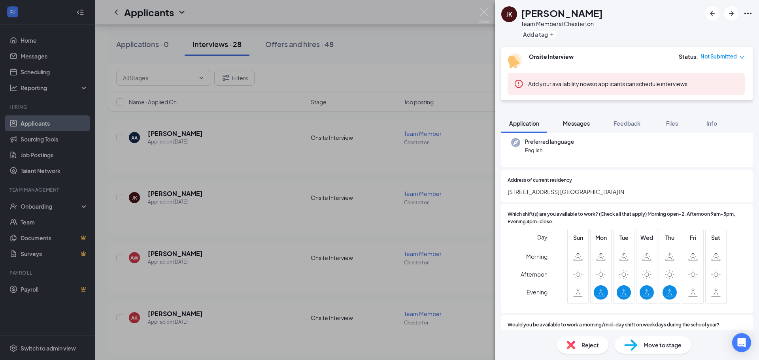
click at [570, 125] on span "Messages" at bounding box center [576, 123] width 27 height 7
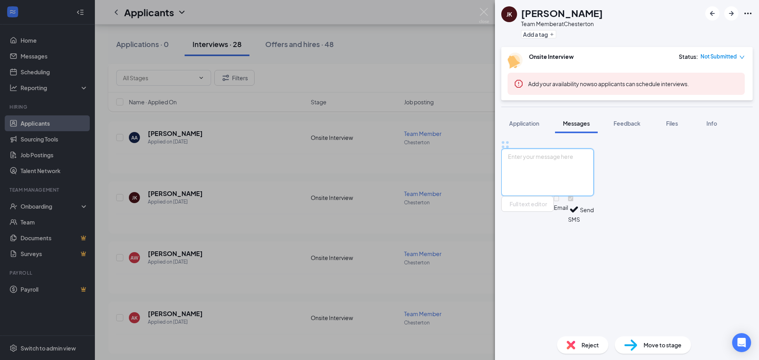
click at [566, 196] on textarea at bounding box center [548, 172] width 93 height 47
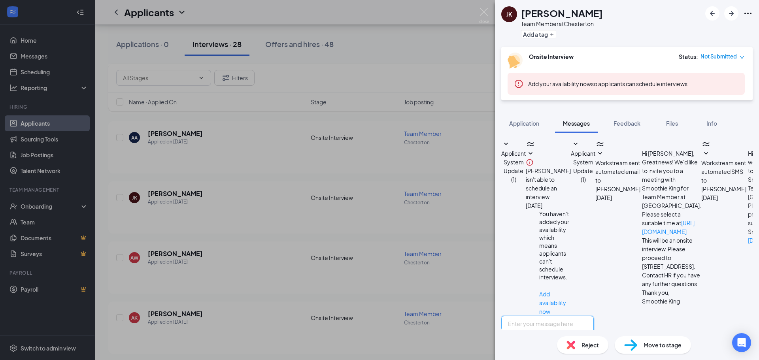
scroll to position [91, 0]
click at [485, 11] on img at bounding box center [484, 15] width 10 height 15
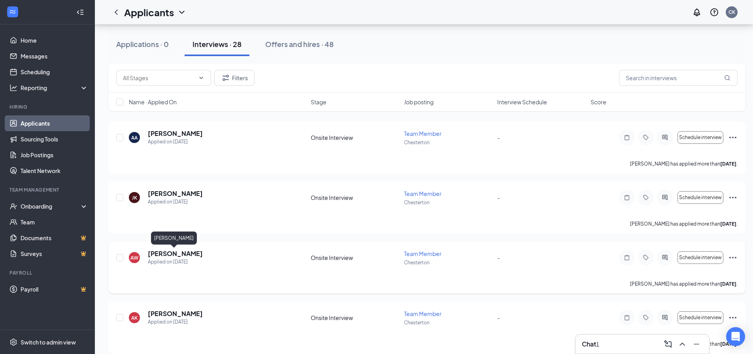
click at [180, 254] on h5 "[PERSON_NAME]" at bounding box center [175, 254] width 55 height 9
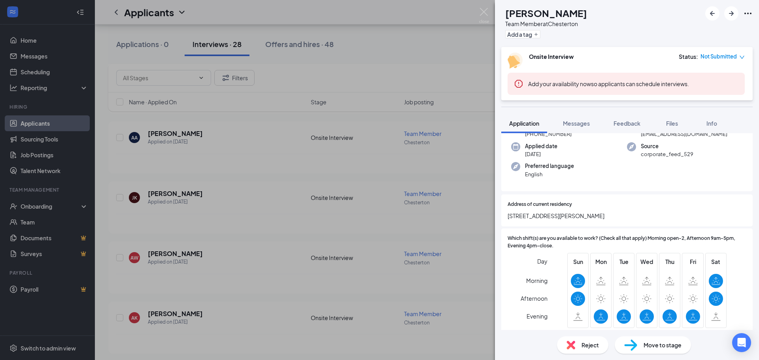
scroll to position [119, 0]
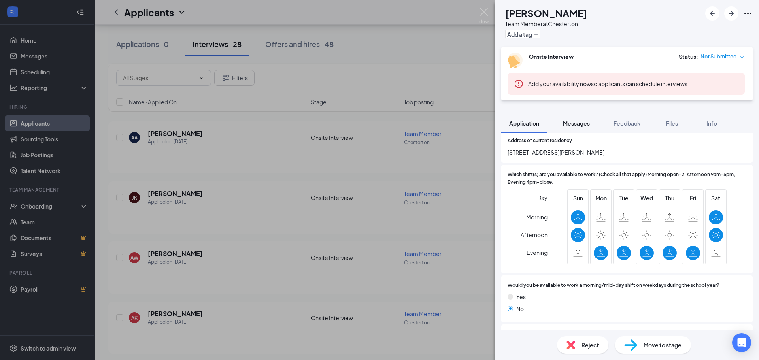
click at [572, 123] on span "Messages" at bounding box center [576, 123] width 27 height 7
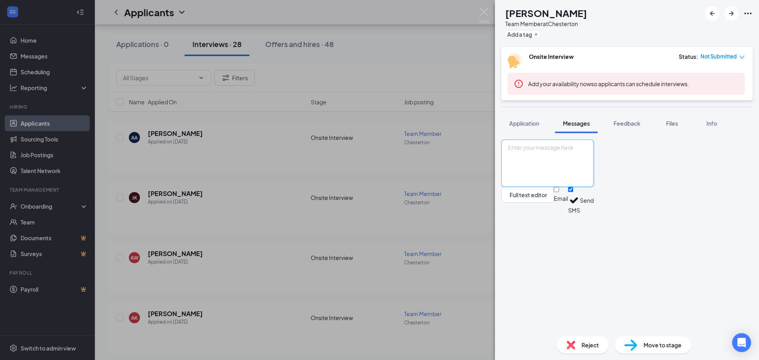
click at [574, 187] on textarea at bounding box center [548, 163] width 93 height 47
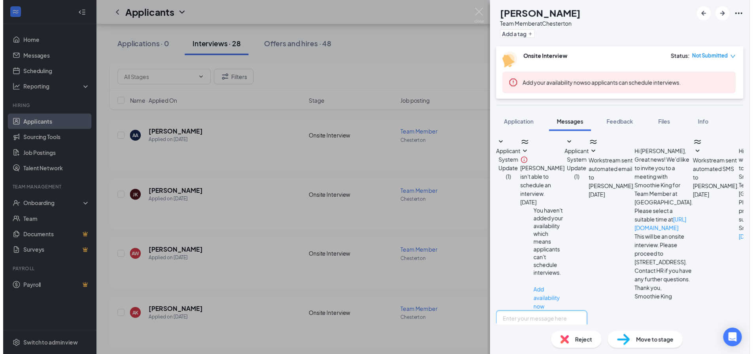
scroll to position [91, 0]
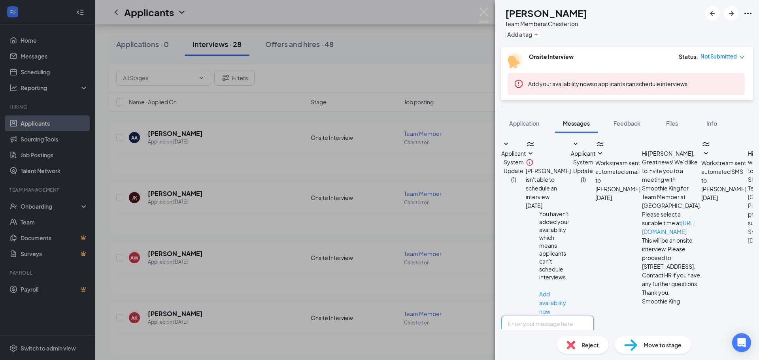
paste textarea "Hi there! We notice that you have applied to Smoothie King [PERSON_NAME] recent…"
type textarea "Hi there! We notice that you have applied to Smoothie King [PERSON_NAME] recent…"
click at [485, 10] on img at bounding box center [484, 15] width 10 height 15
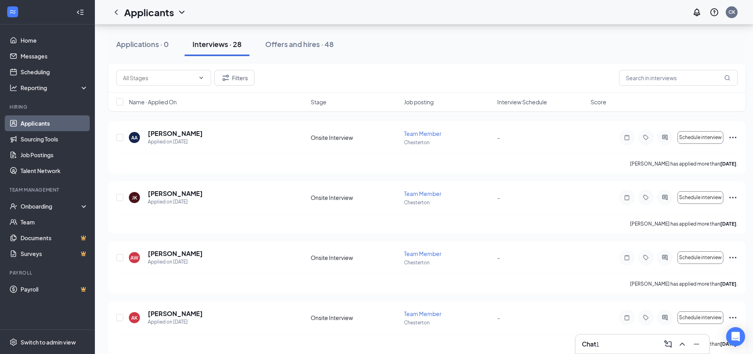
click at [593, 344] on h3 "Chat" at bounding box center [589, 344] width 14 height 9
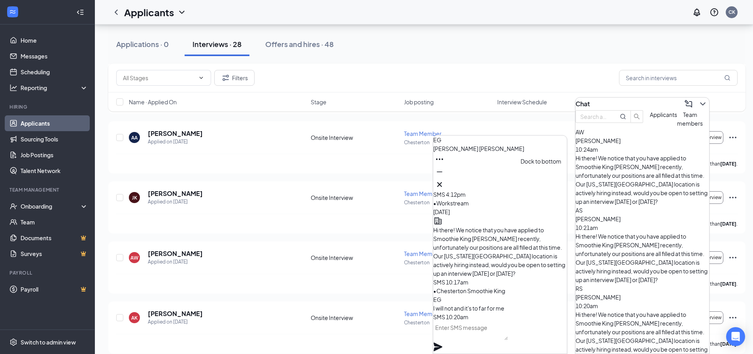
click at [445, 177] on icon "Minimize" at bounding box center [439, 171] width 9 height 9
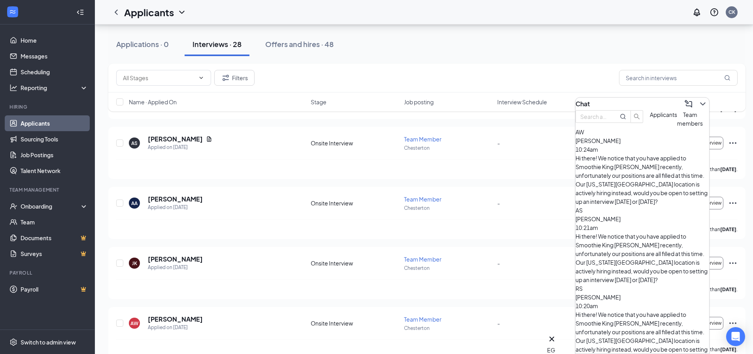
scroll to position [712, 0]
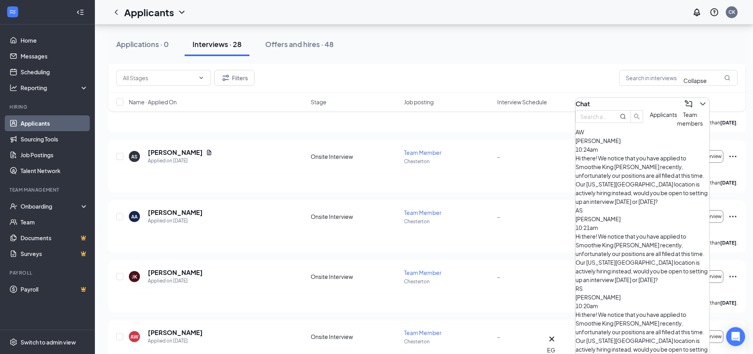
click at [699, 103] on icon "ChevronDown" at bounding box center [703, 103] width 9 height 9
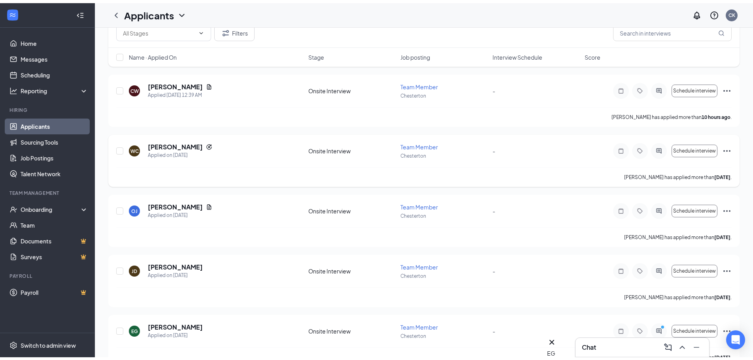
scroll to position [0, 0]
